Goal: Answer question/provide support: Share knowledge or assist other users

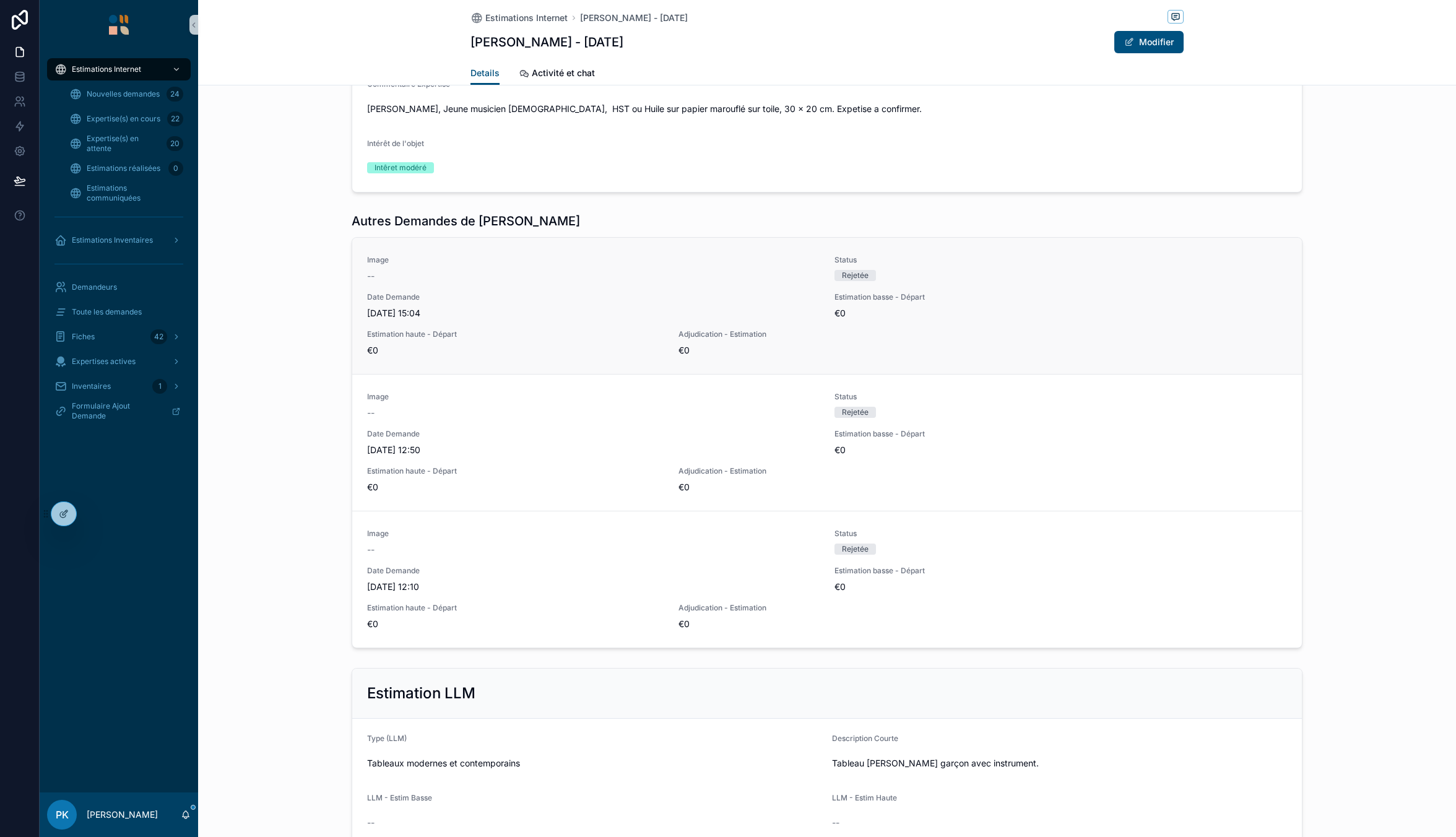
scroll to position [1390, 0]
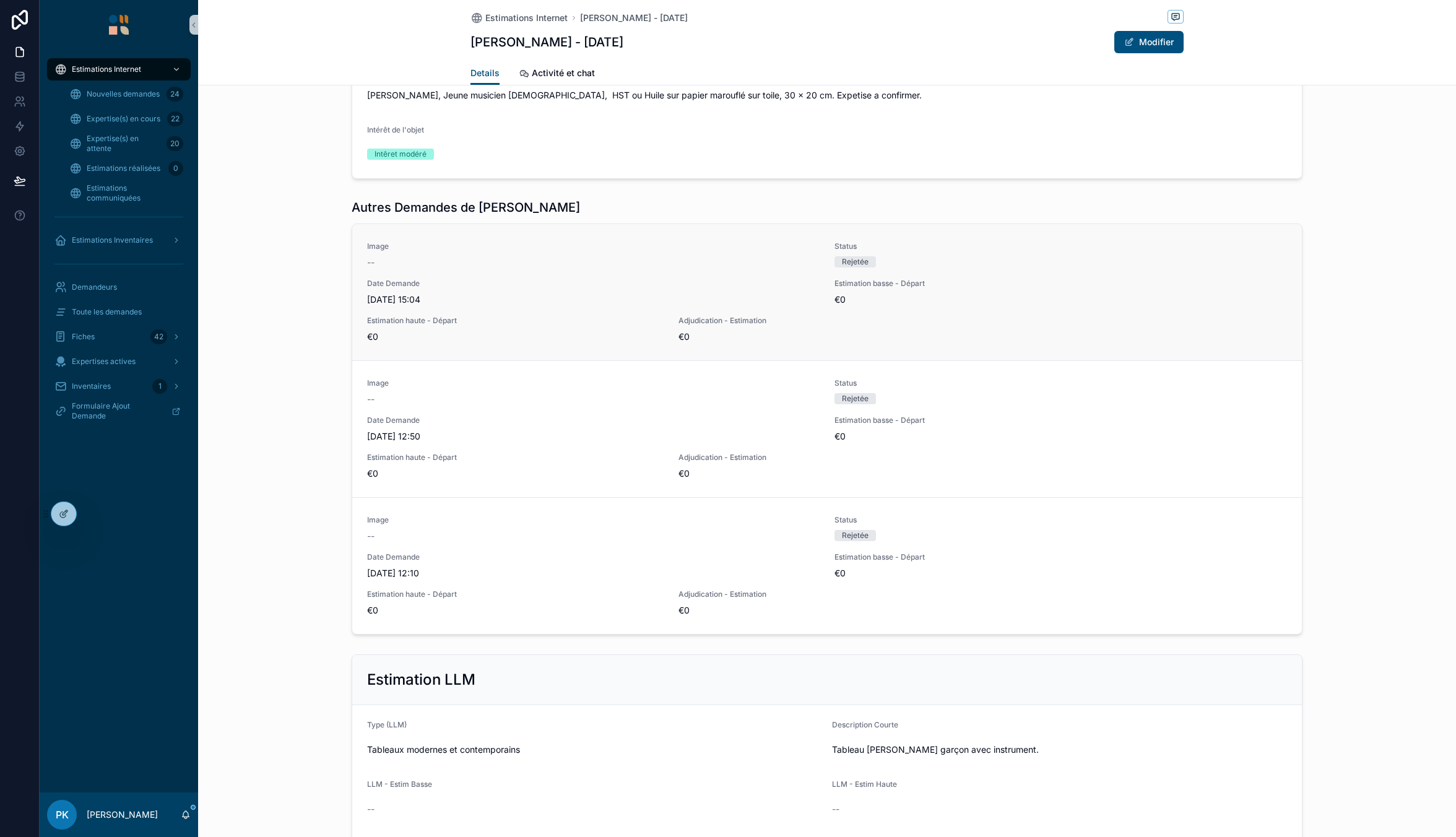
click at [483, 299] on span "[DATE] 15:04" at bounding box center [593, 299] width 453 height 13
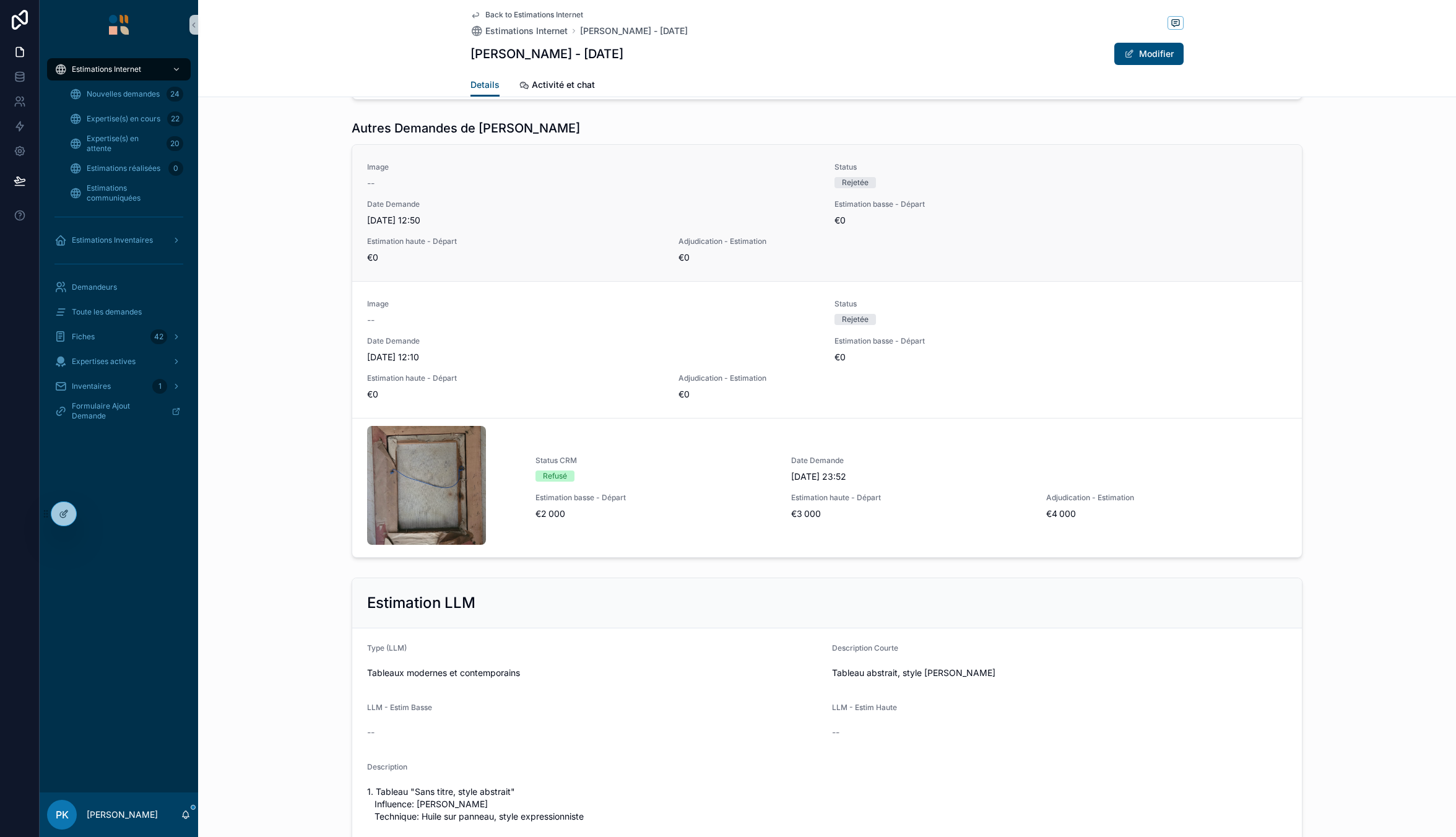
scroll to position [1238, 0]
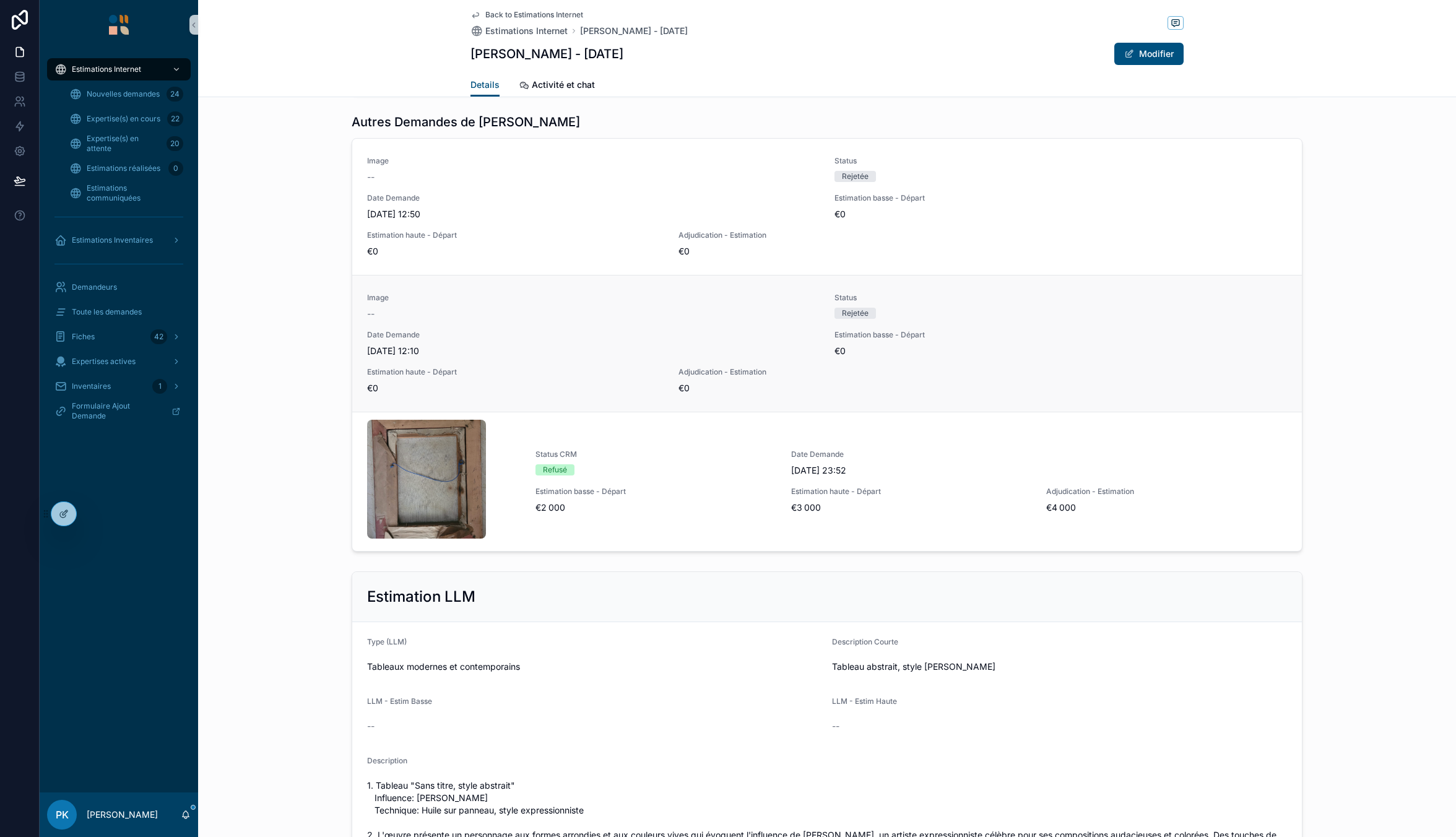
click at [458, 318] on div "--" at bounding box center [593, 314] width 453 height 13
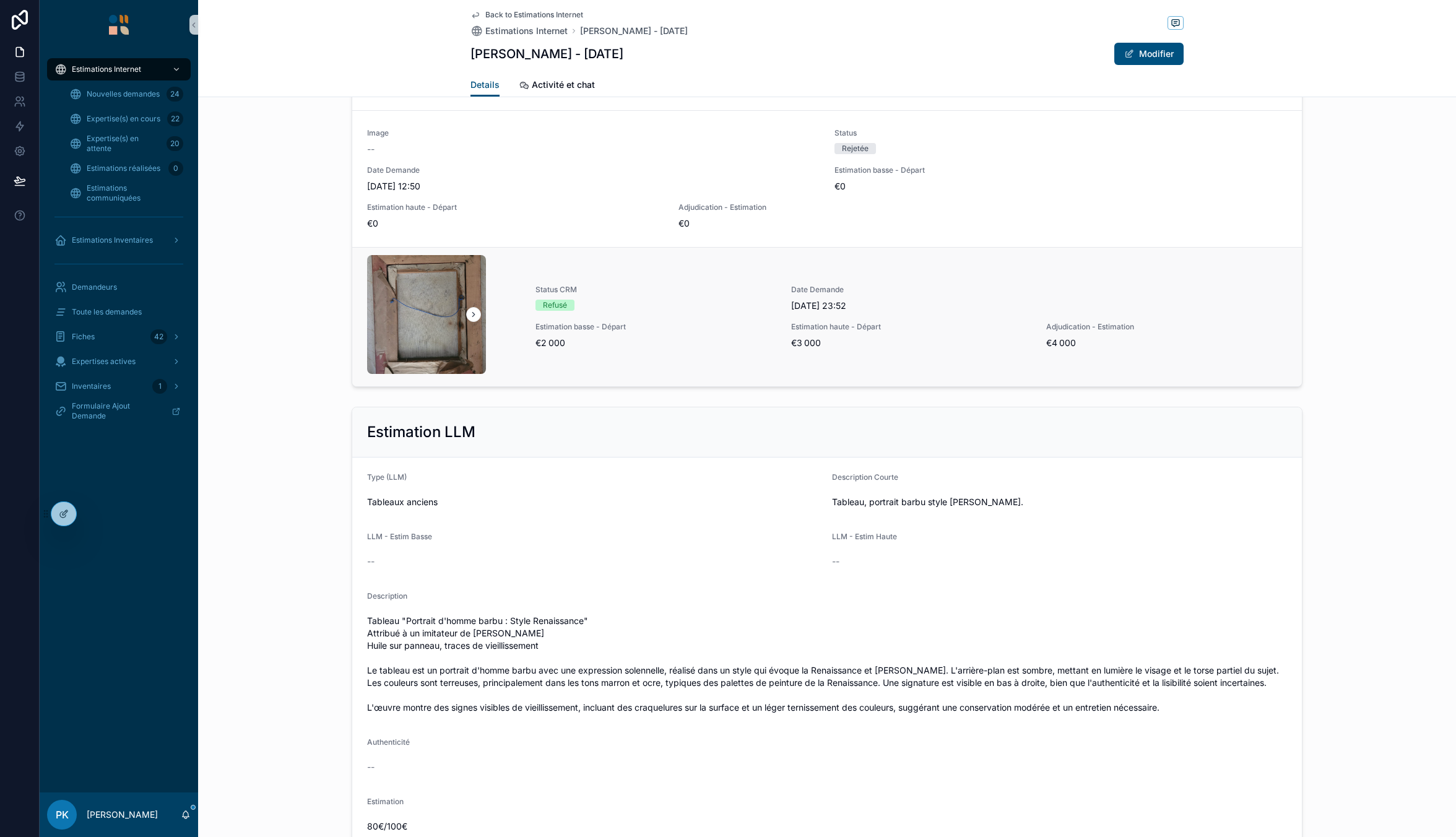
scroll to position [1341, 0]
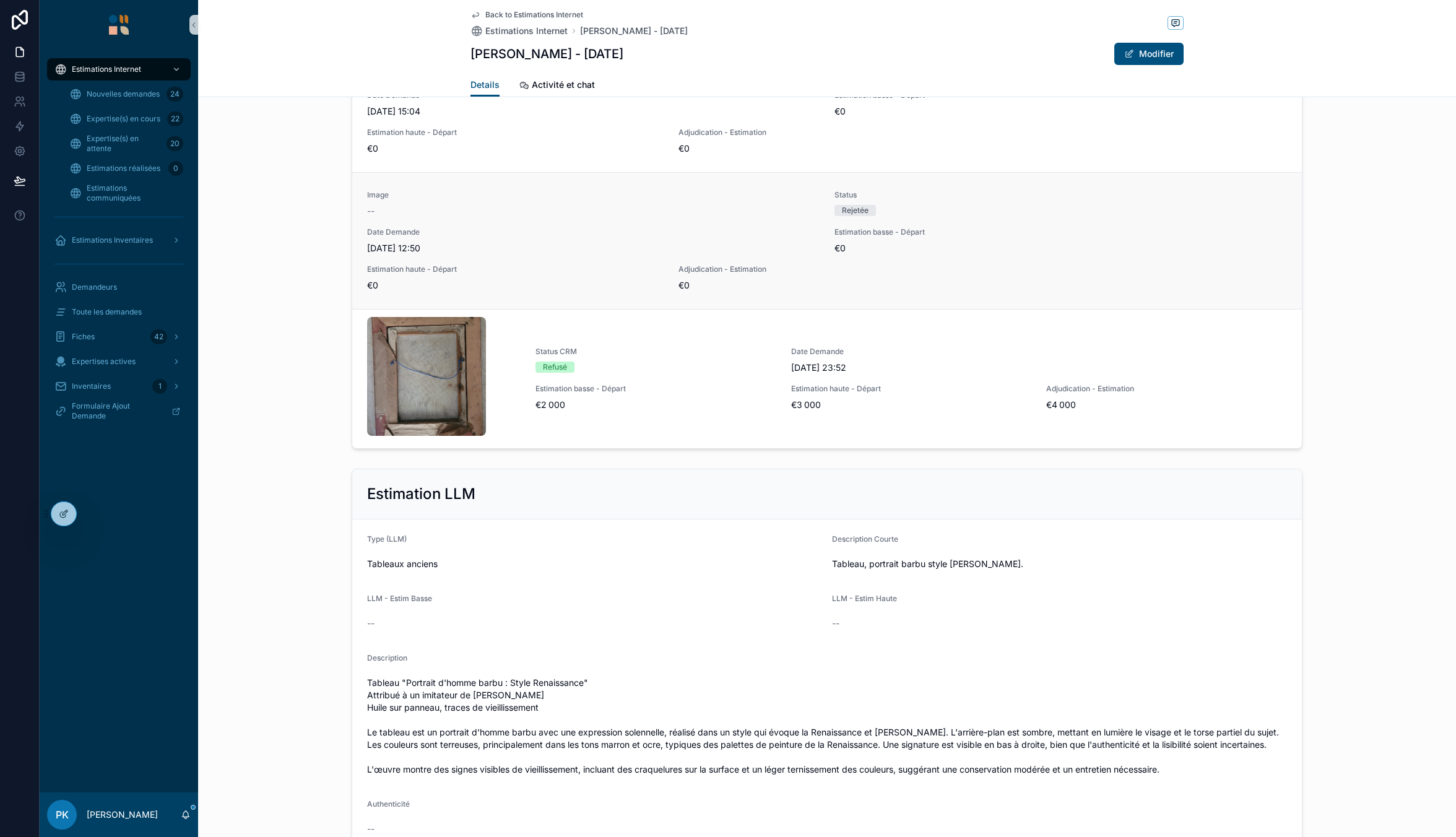
click at [563, 278] on div "Estimation haute - Départ €0" at bounding box center [515, 277] width 296 height 27
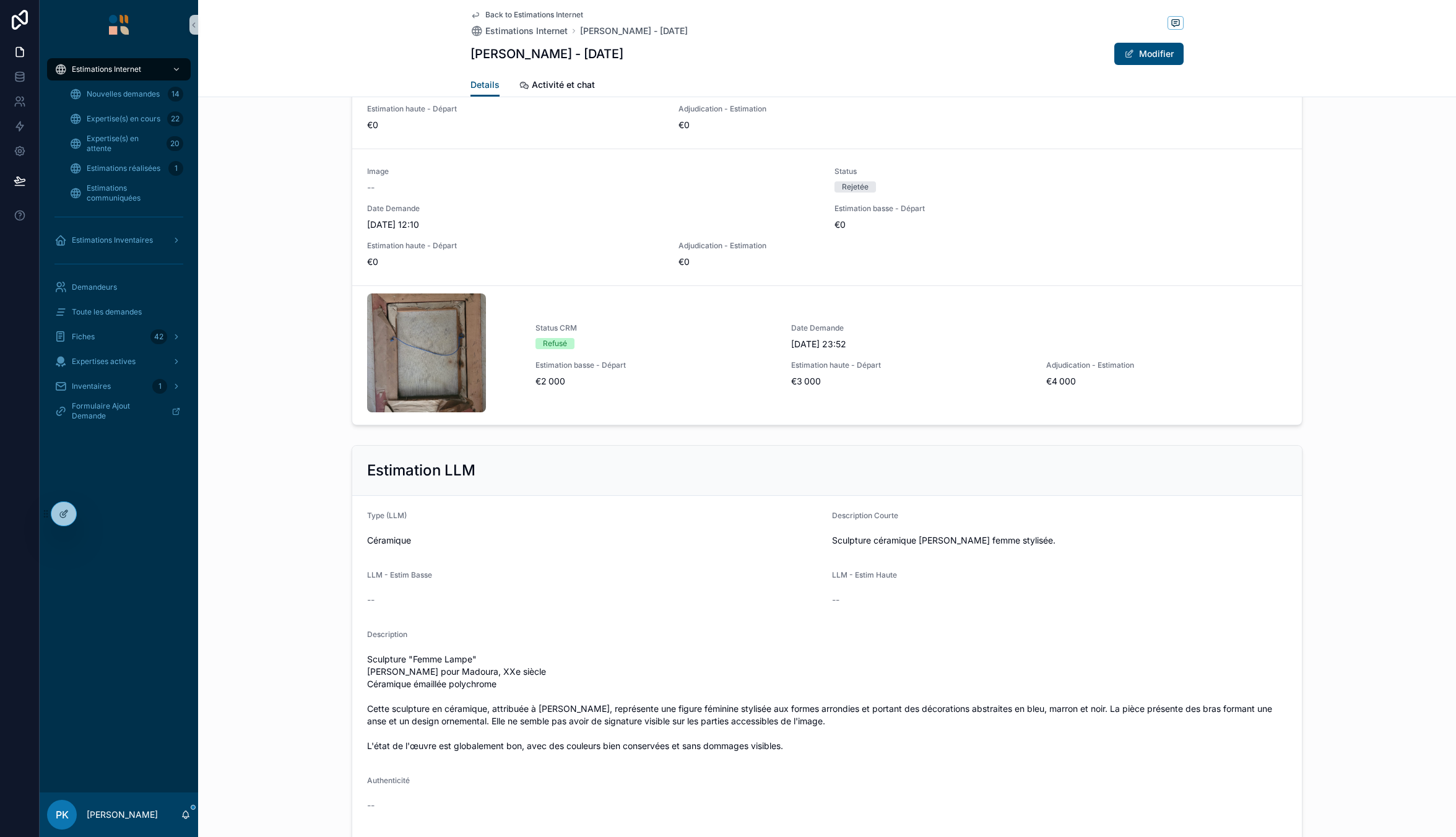
scroll to position [1341, 0]
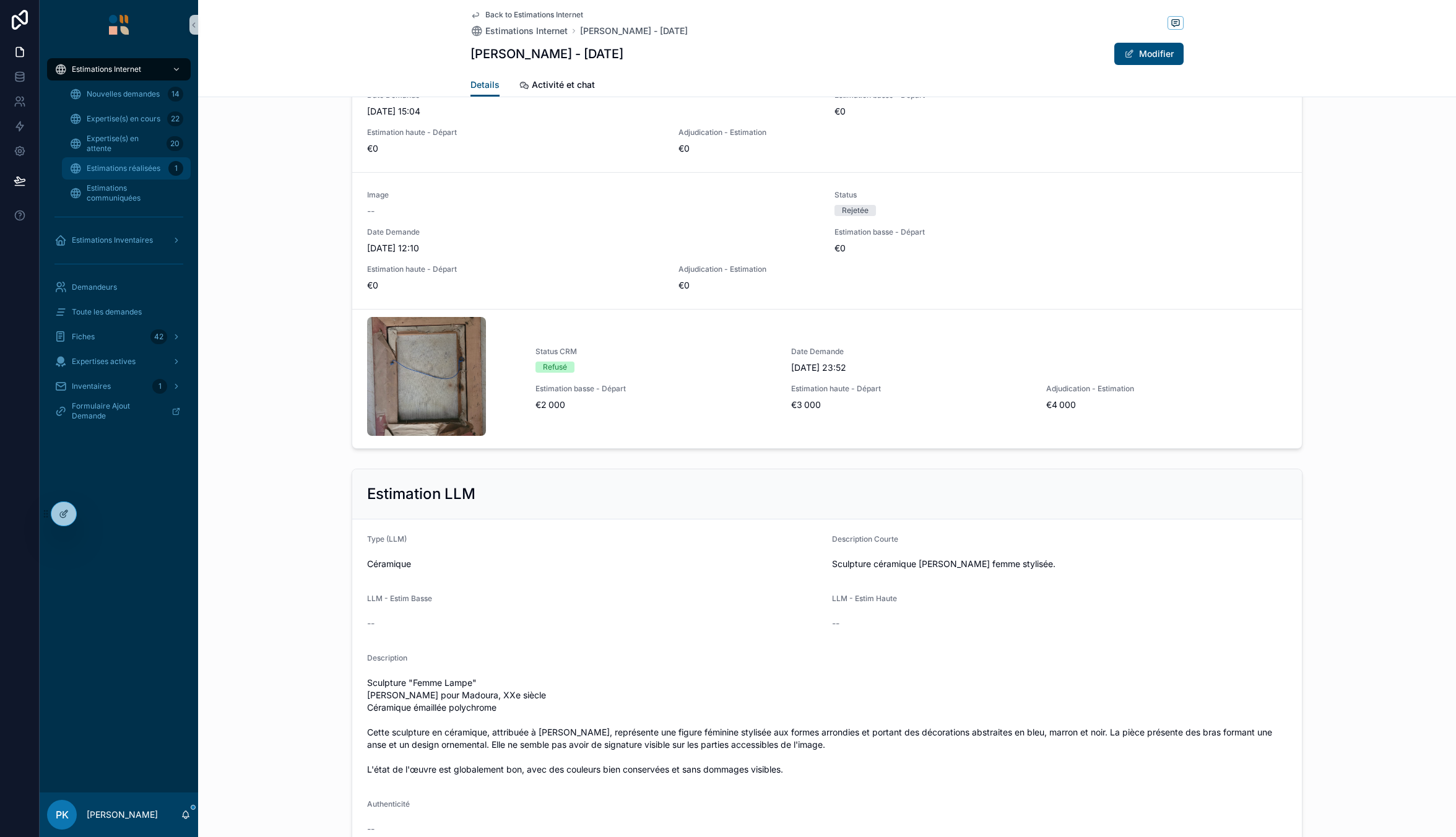
click at [108, 165] on span "Estimations réalisées" at bounding box center [123, 168] width 73 height 10
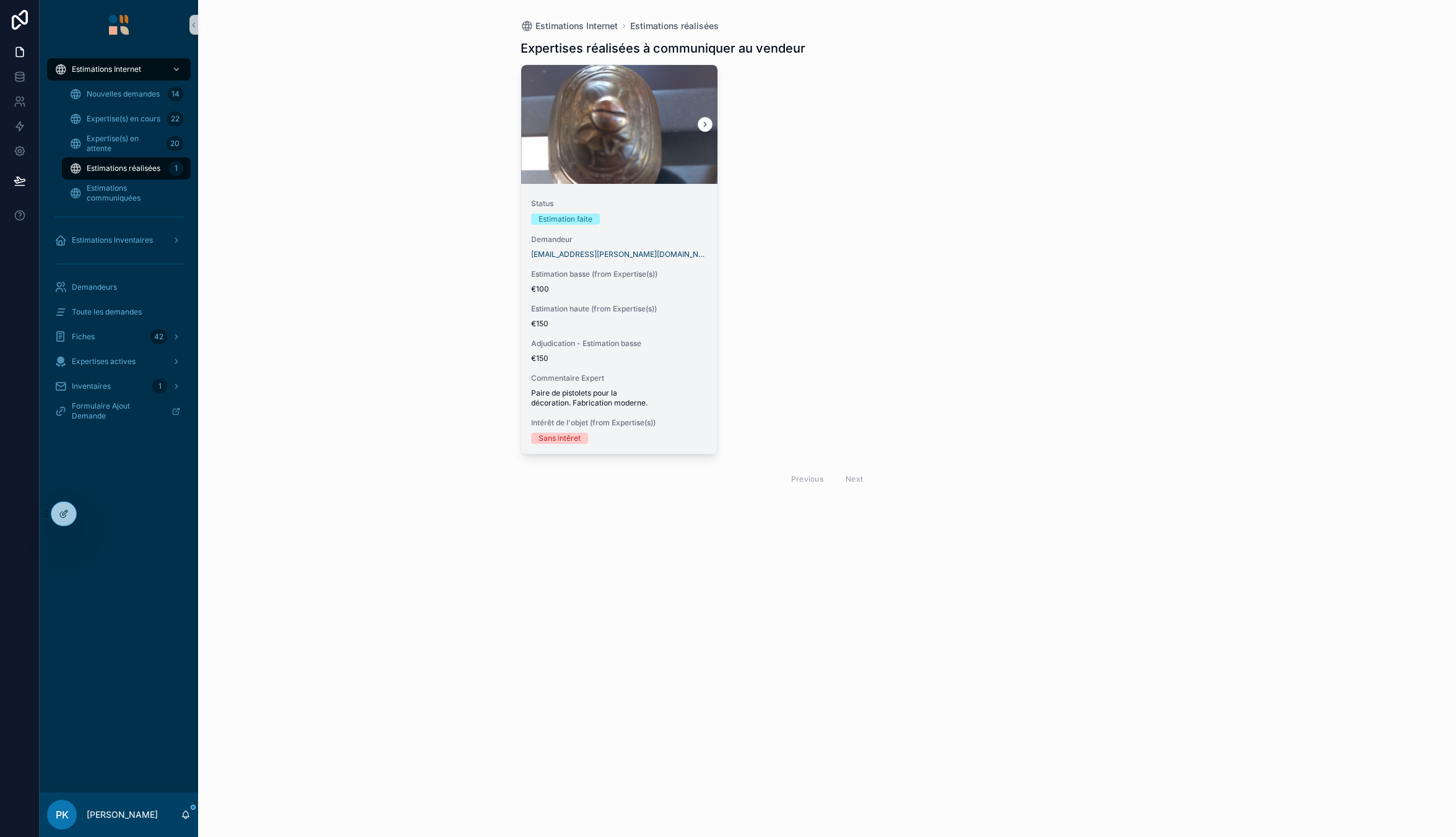
click at [683, 231] on div "Status Estimation faite Demandeur [EMAIL_ADDRESS][PERSON_NAME][DOMAIN_NAME] Est…" at bounding box center [620, 321] width 197 height 265
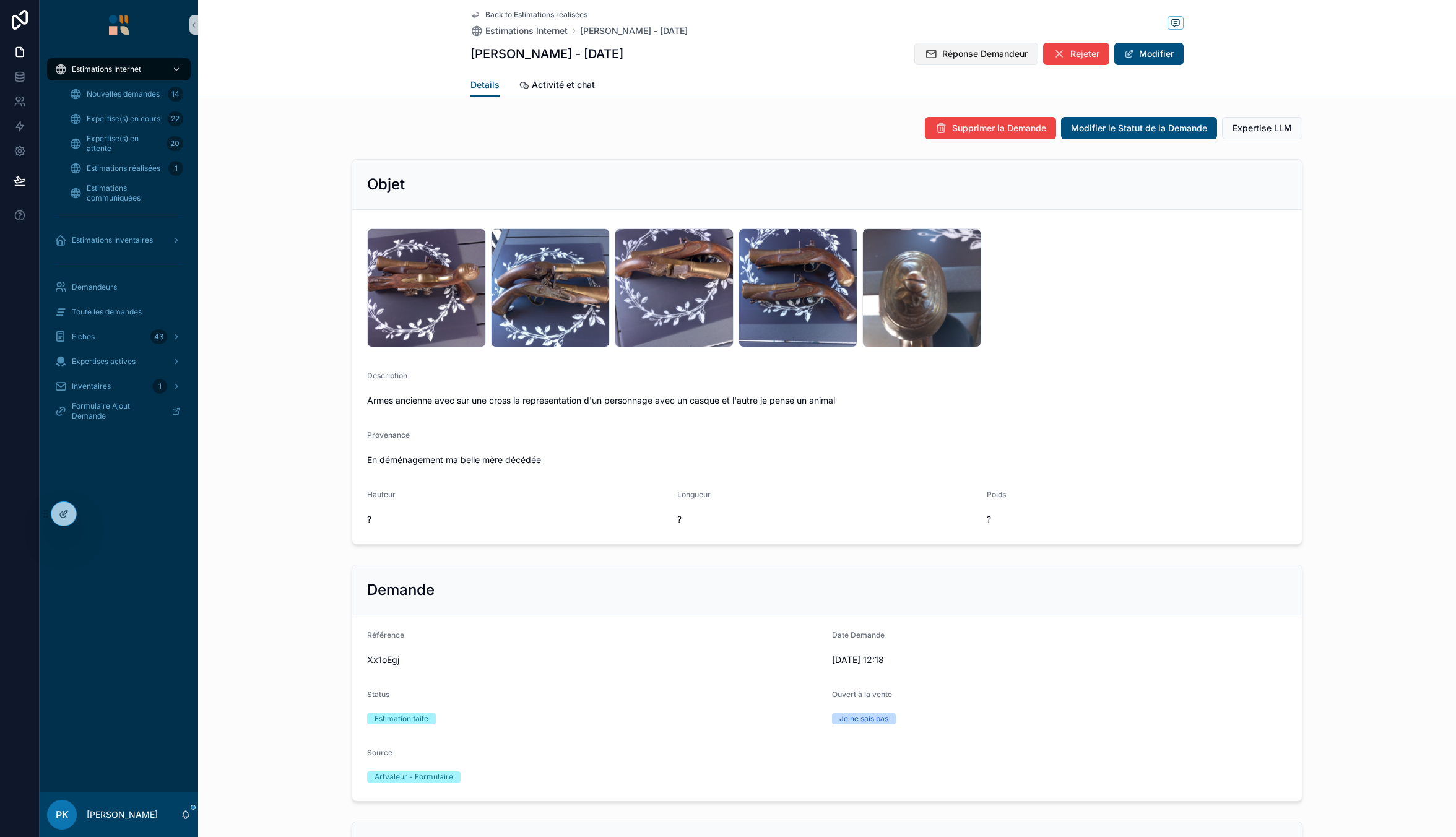
click at [961, 58] on span "Réponse Demandeur" at bounding box center [985, 54] width 85 height 13
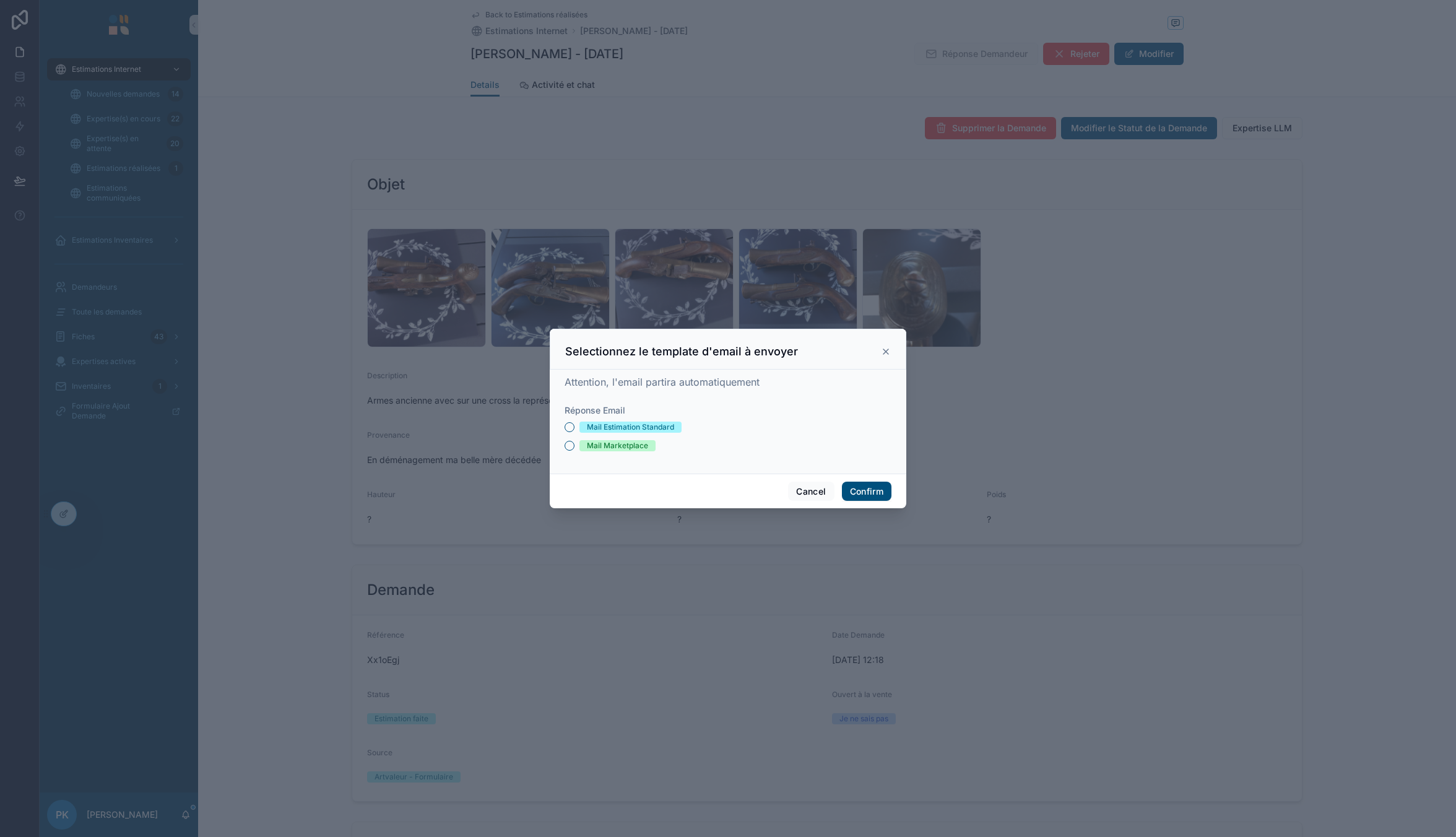
click at [624, 427] on div "Mail Estimation Standard" at bounding box center [631, 427] width 88 height 11
click at [574, 427] on button "Mail Estimation Standard" at bounding box center [569, 427] width 10 height 10
click at [855, 491] on button "Confirm" at bounding box center [866, 491] width 49 height 20
